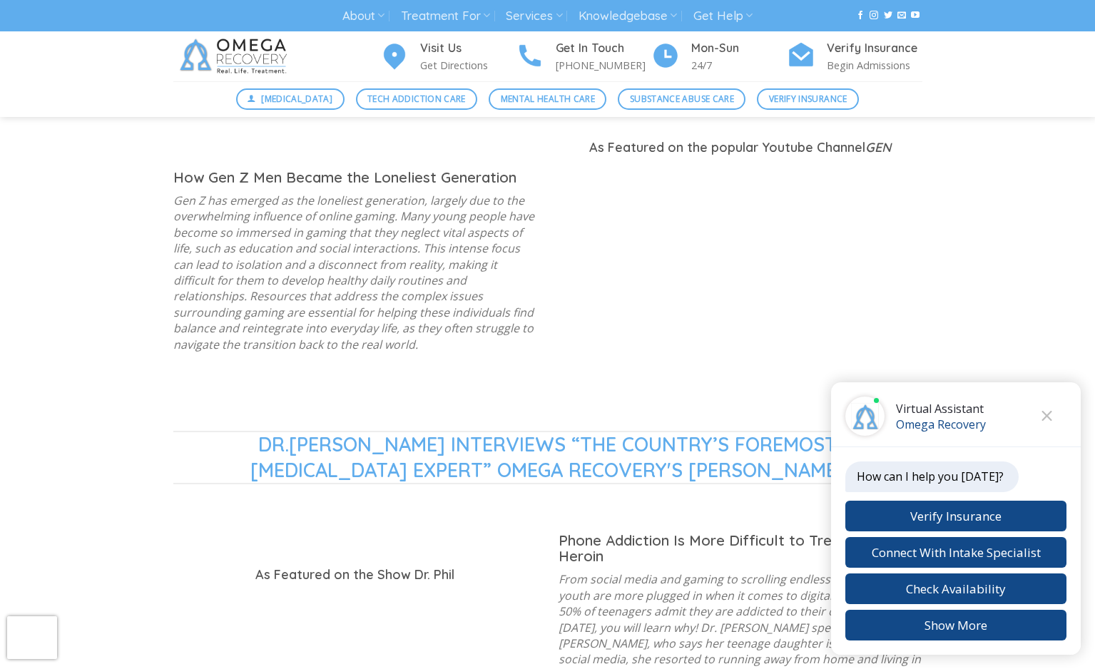
scroll to position [1079, 0]
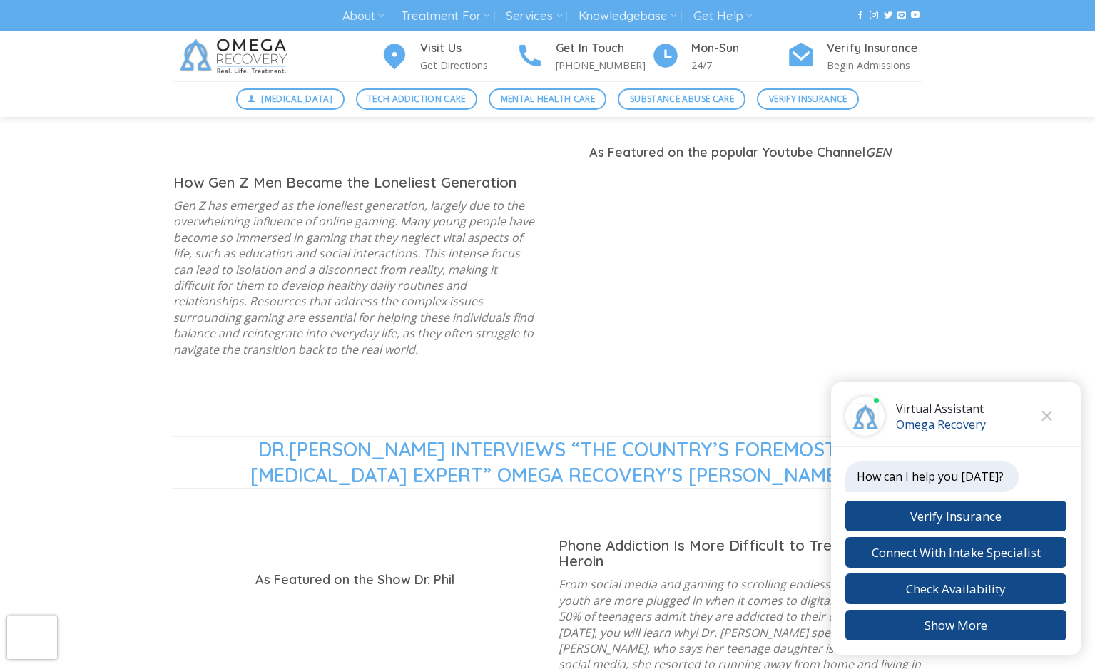
click at [1044, 415] on icon "Close chat" at bounding box center [1047, 416] width 11 height 10
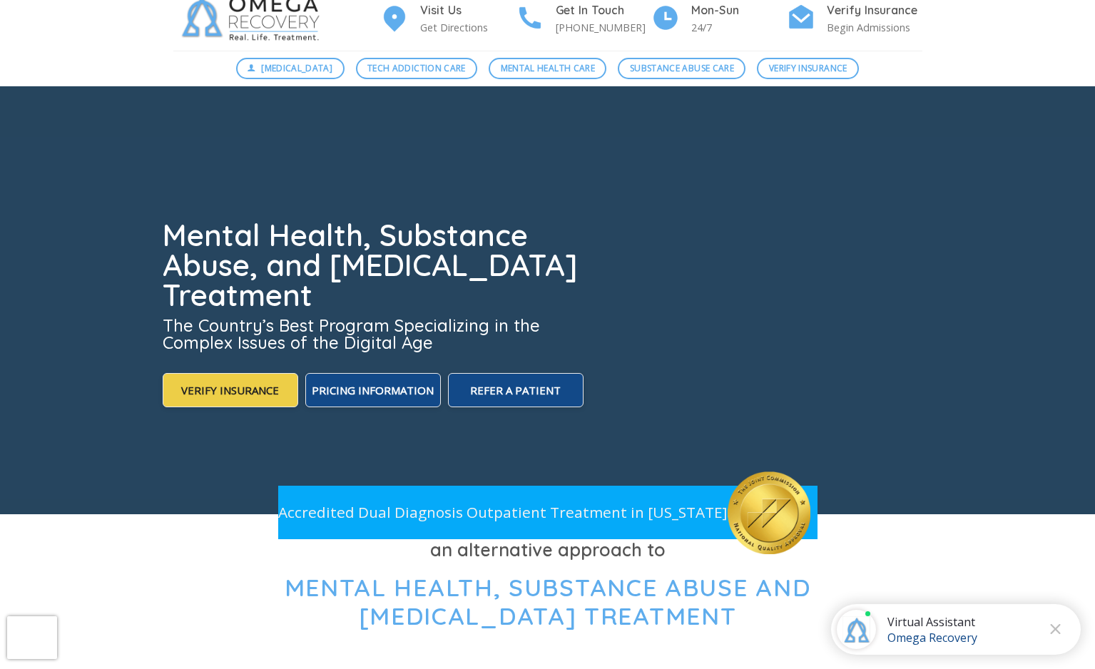
scroll to position [0, 0]
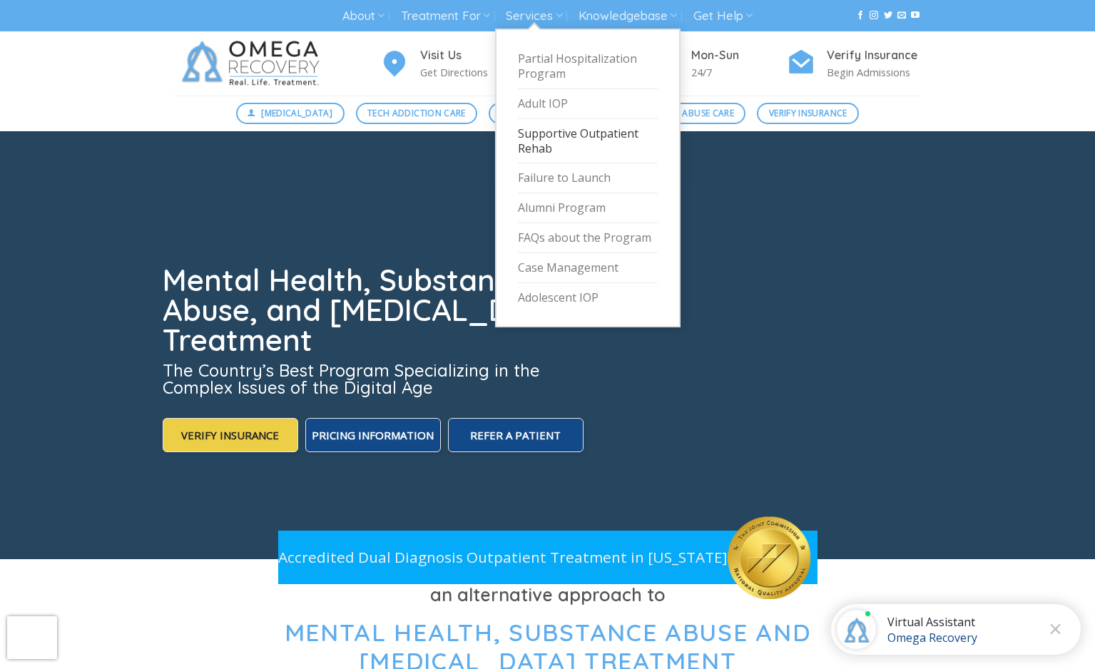
click at [541, 147] on link "Supportive Outpatient Rehab" at bounding box center [588, 141] width 140 height 45
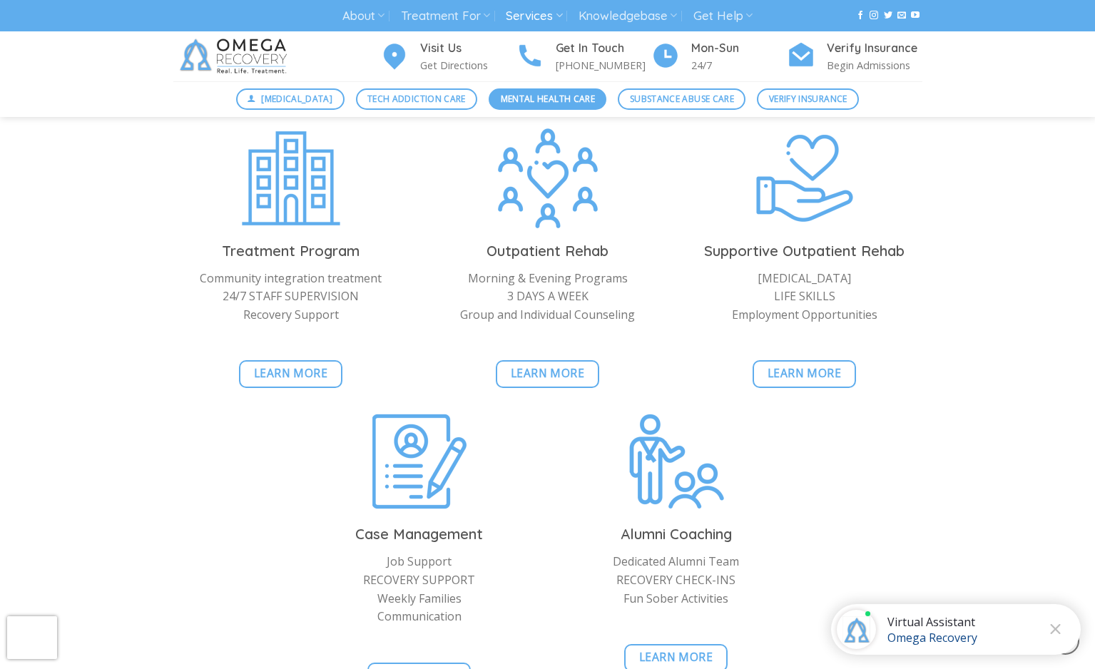
scroll to position [1649, 0]
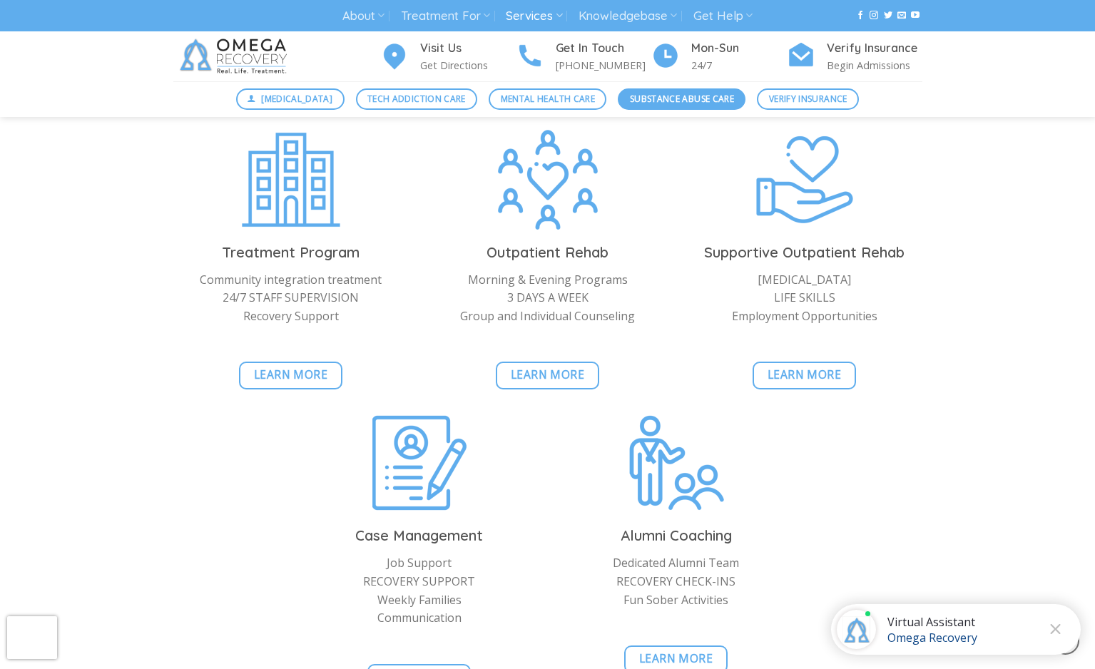
click at [692, 102] on span "Substance Abuse Care" at bounding box center [682, 99] width 104 height 14
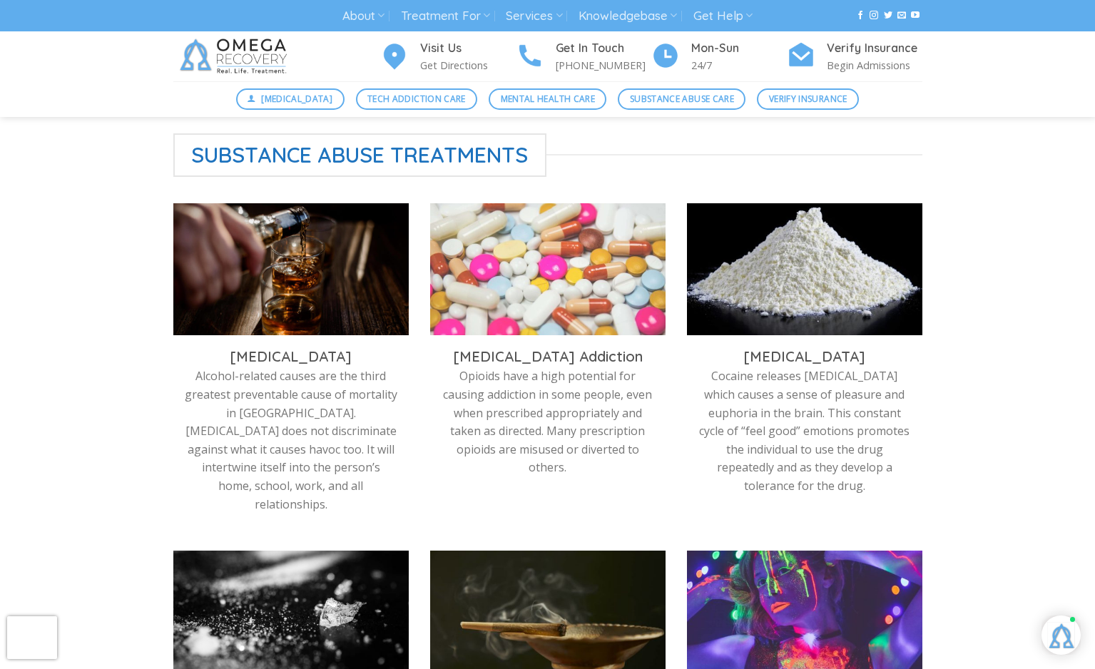
scroll to position [398, 0]
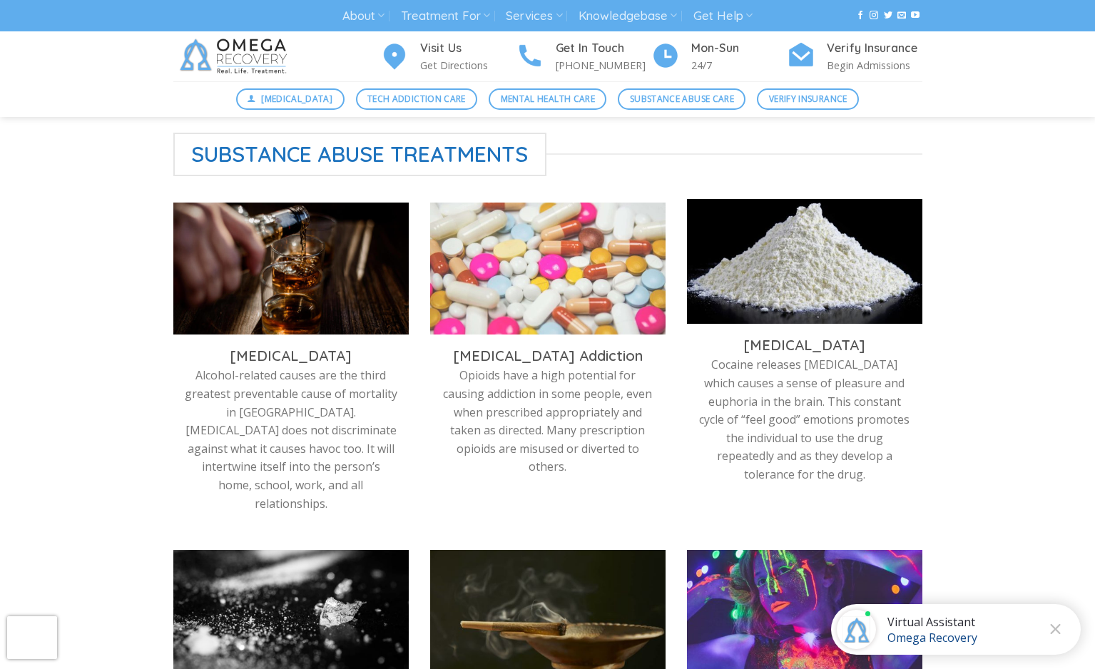
click at [840, 242] on img at bounding box center [804, 265] width 235 height 132
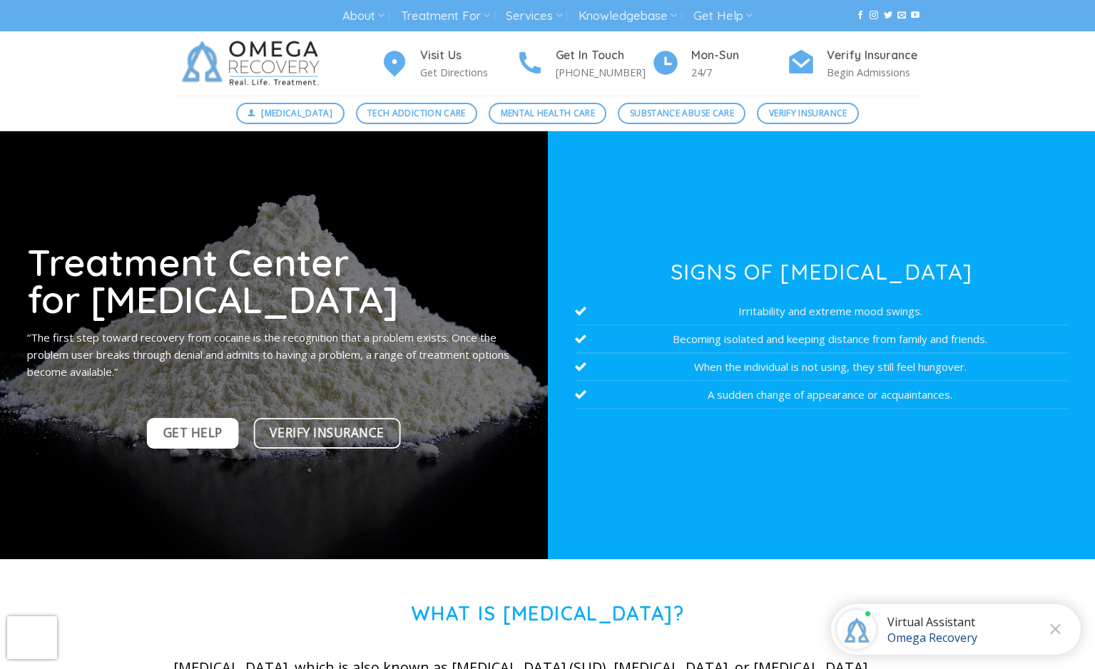
click at [177, 439] on span "Get Help" at bounding box center [192, 433] width 59 height 20
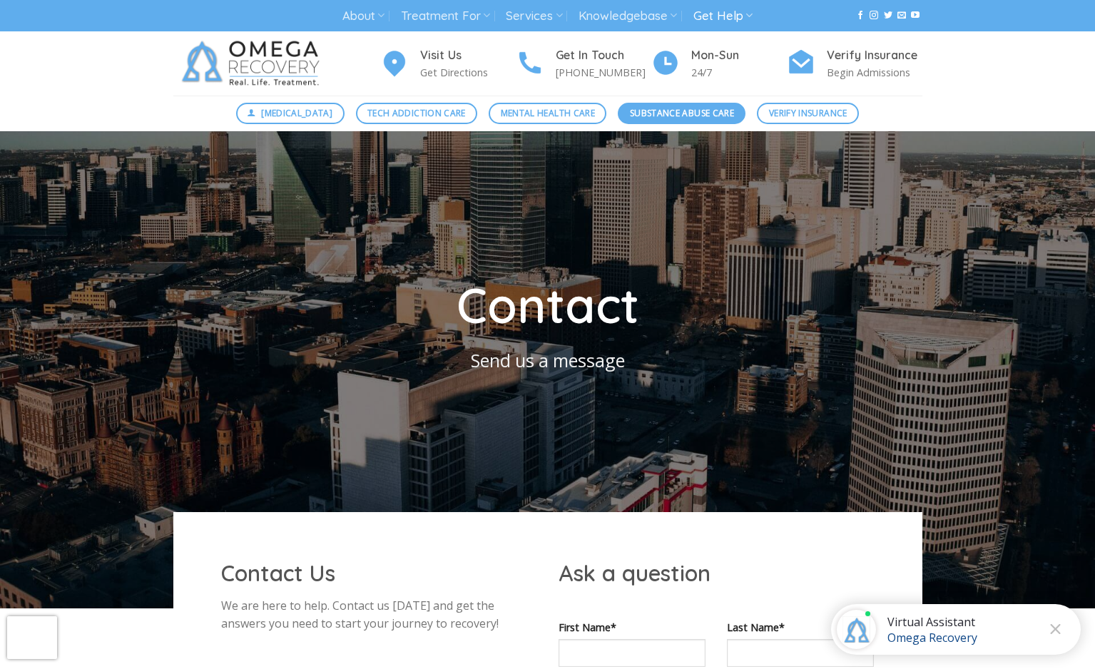
click at [678, 114] on span "Substance Abuse Care" at bounding box center [682, 113] width 104 height 14
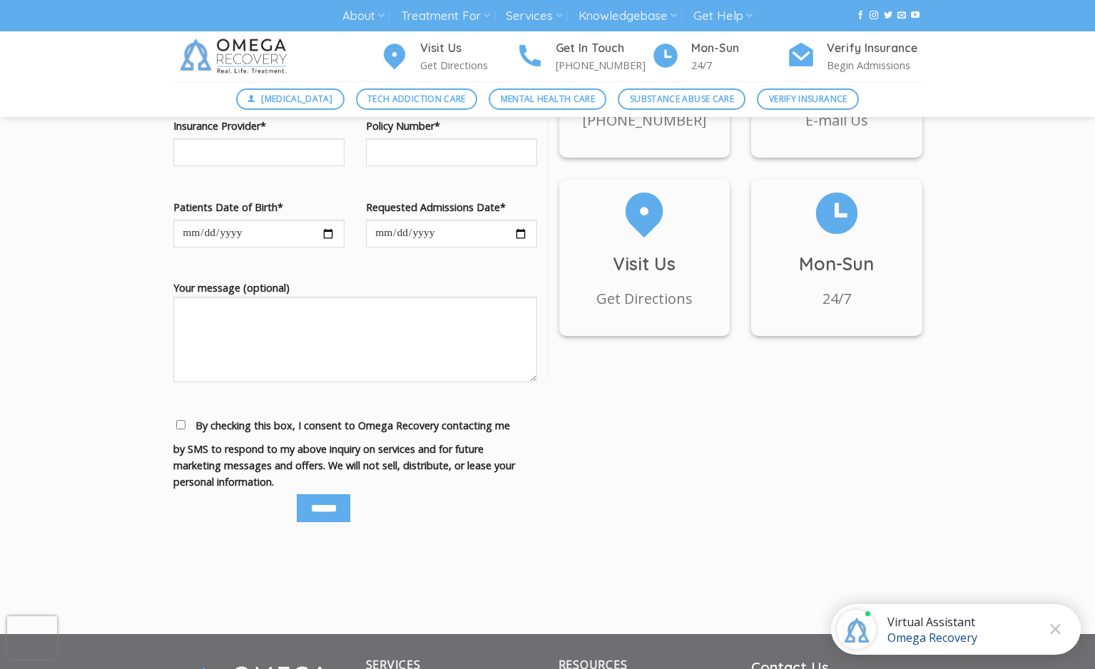
scroll to position [1580, 0]
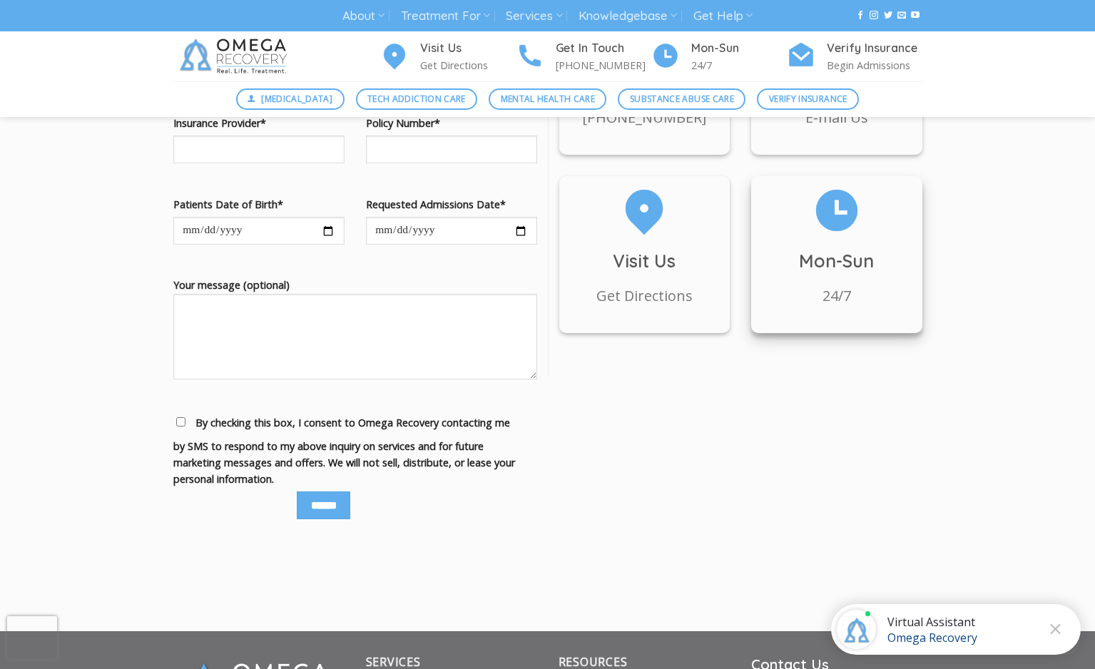
click at [828, 285] on p "24/7" at bounding box center [836, 296] width 171 height 23
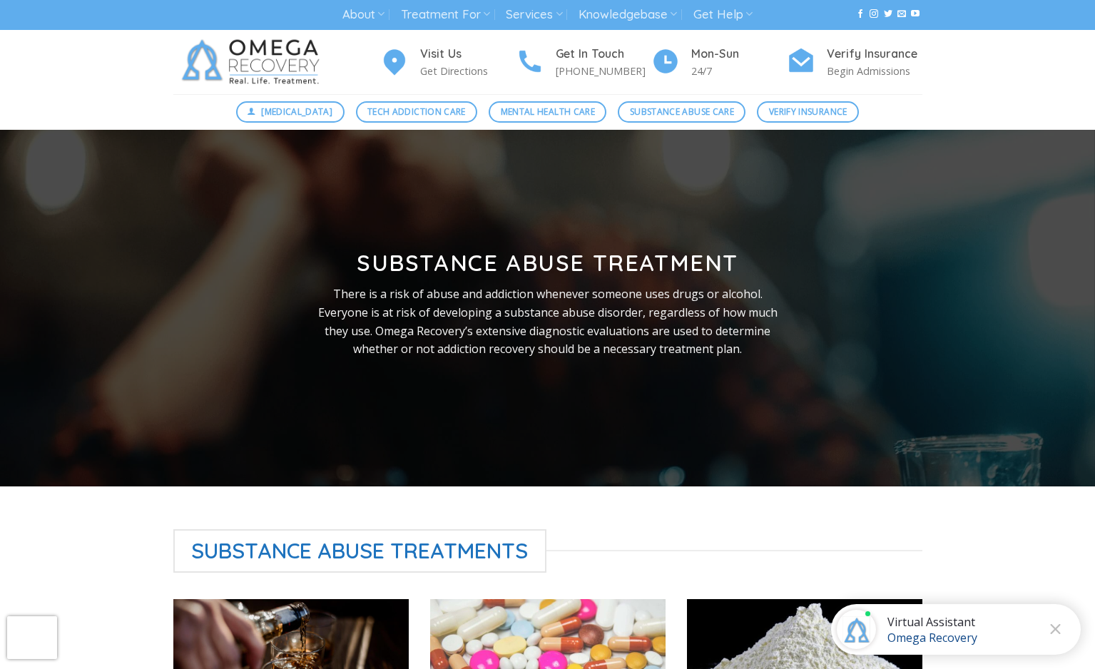
scroll to position [0, 0]
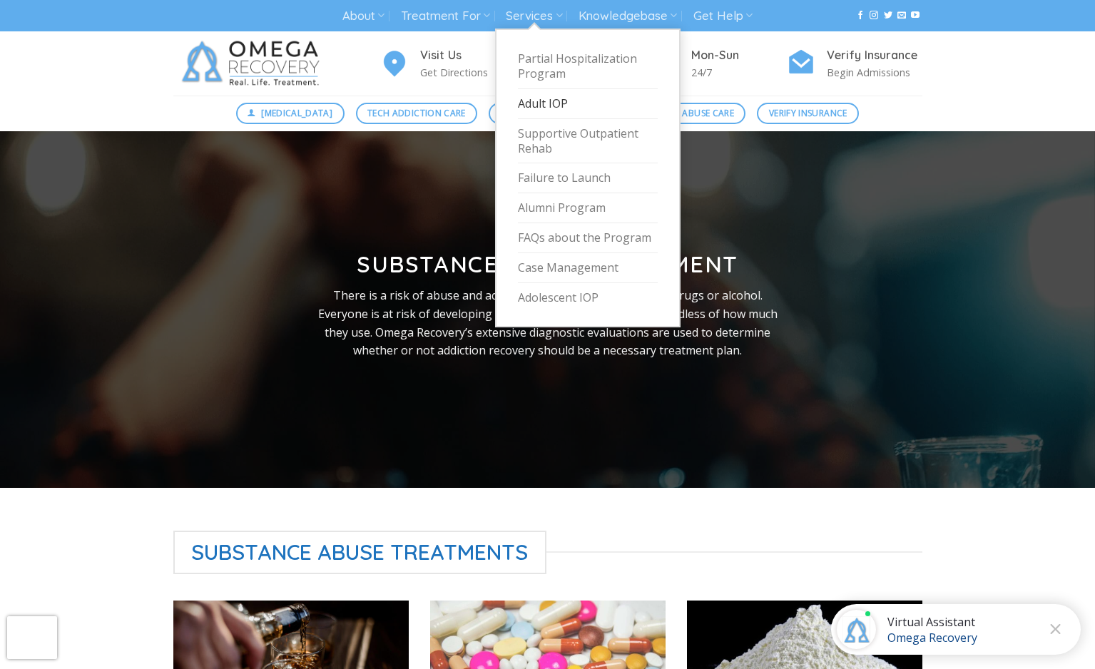
click at [543, 104] on link "Adult IOP" at bounding box center [588, 104] width 140 height 30
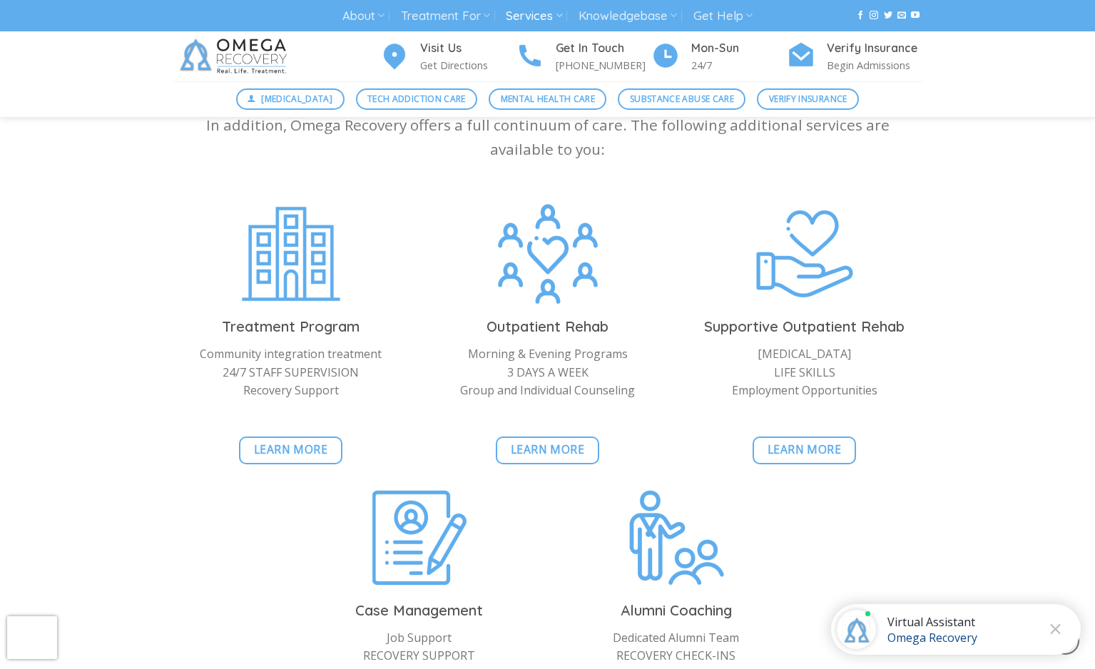
scroll to position [1348, 0]
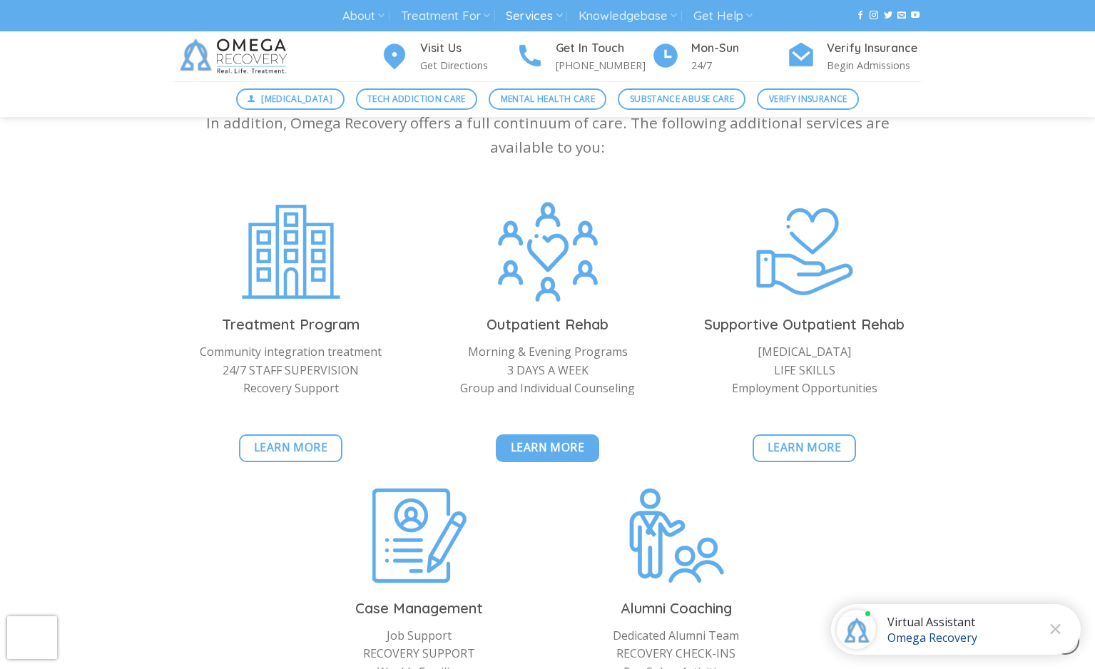
click at [561, 454] on span "Learn More" at bounding box center [548, 448] width 74 height 18
